Goal: Information Seeking & Learning: Learn about a topic

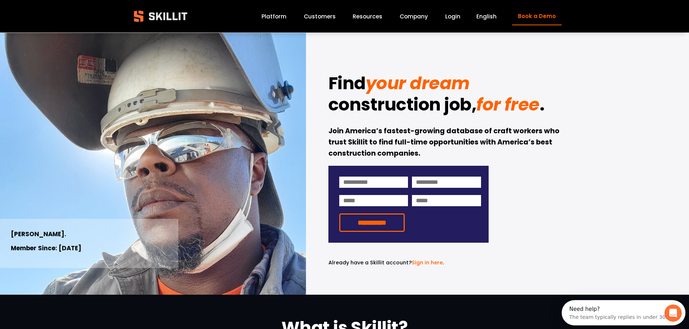
click at [310, 15] on link "Customers" at bounding box center [320, 17] width 32 height 10
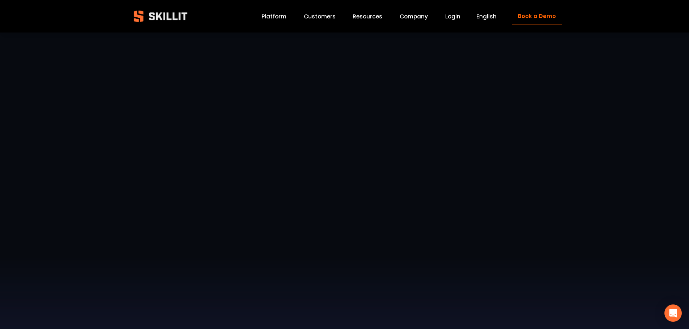
click at [267, 13] on link "Platform" at bounding box center [273, 17] width 25 height 10
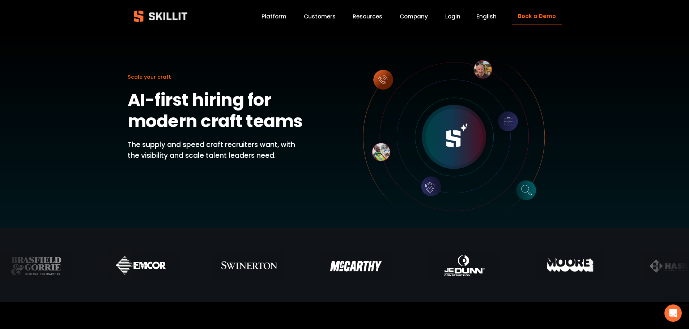
click at [449, 16] on link "Login" at bounding box center [452, 17] width 15 height 10
click at [170, 10] on img at bounding box center [161, 16] width 66 height 22
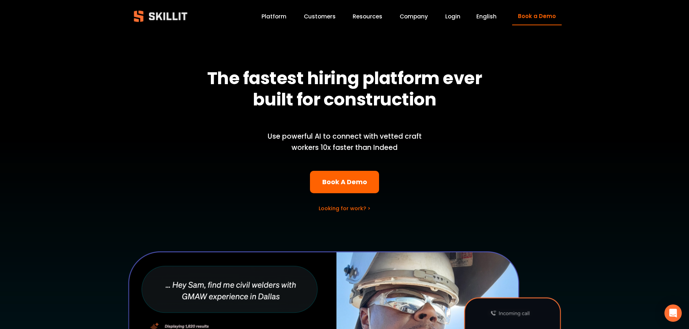
click at [539, 19] on link "Book a Demo" at bounding box center [536, 17] width 49 height 18
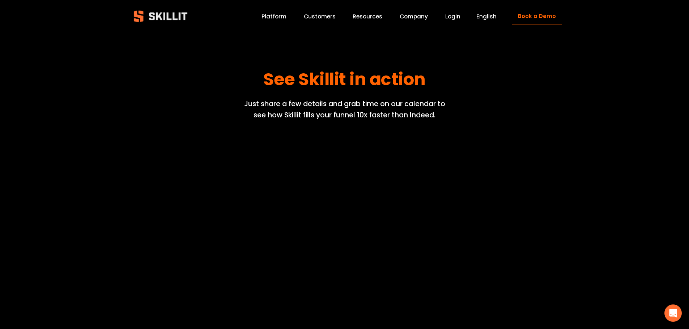
click at [489, 19] on span "English" at bounding box center [486, 16] width 20 height 8
click at [488, 16] on span "English" at bounding box center [486, 16] width 20 height 8
click at [424, 50] on div "See Skillit in action Just share a few details and grab time on our calendar to…" at bounding box center [344, 226] width 689 height 387
click at [451, 16] on link "Login" at bounding box center [452, 17] width 15 height 10
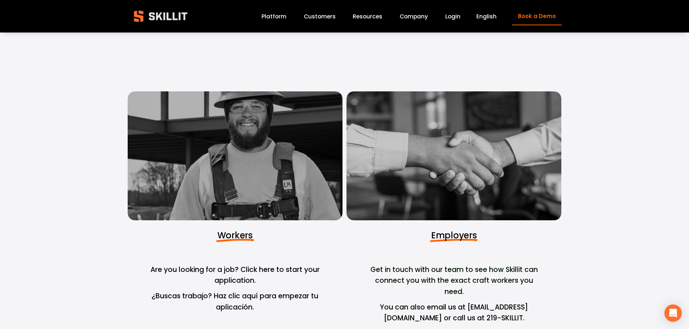
click at [512, 142] on div at bounding box center [453, 155] width 215 height 129
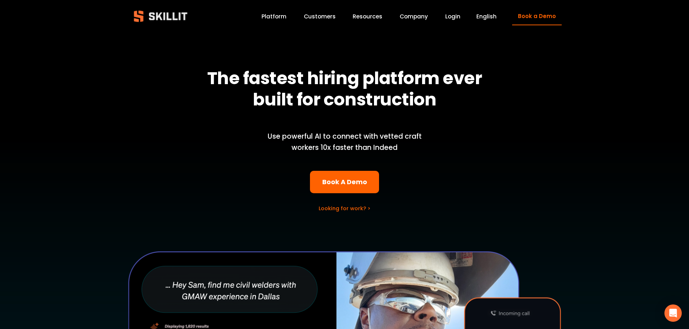
click at [421, 18] on link "Company" at bounding box center [413, 17] width 28 height 10
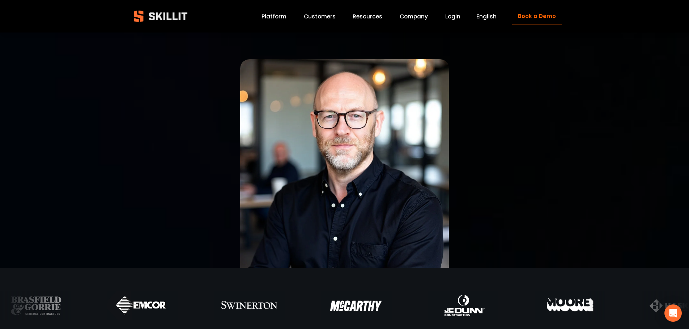
click at [494, 19] on span "English" at bounding box center [486, 16] width 20 height 8
click at [373, 17] on span "Resources" at bounding box center [367, 16] width 30 height 8
click at [325, 16] on link "Customers" at bounding box center [320, 17] width 32 height 10
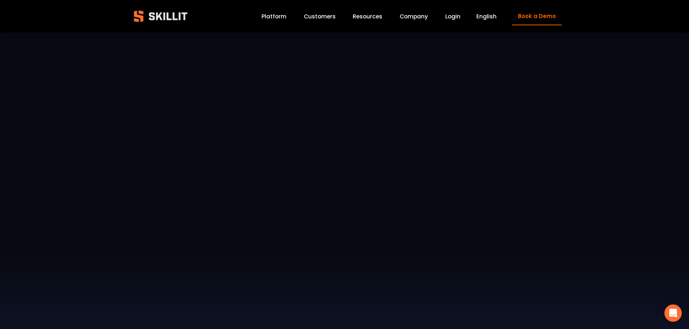
click at [281, 14] on link "Platform" at bounding box center [273, 17] width 25 height 10
